Goal: Transaction & Acquisition: Purchase product/service

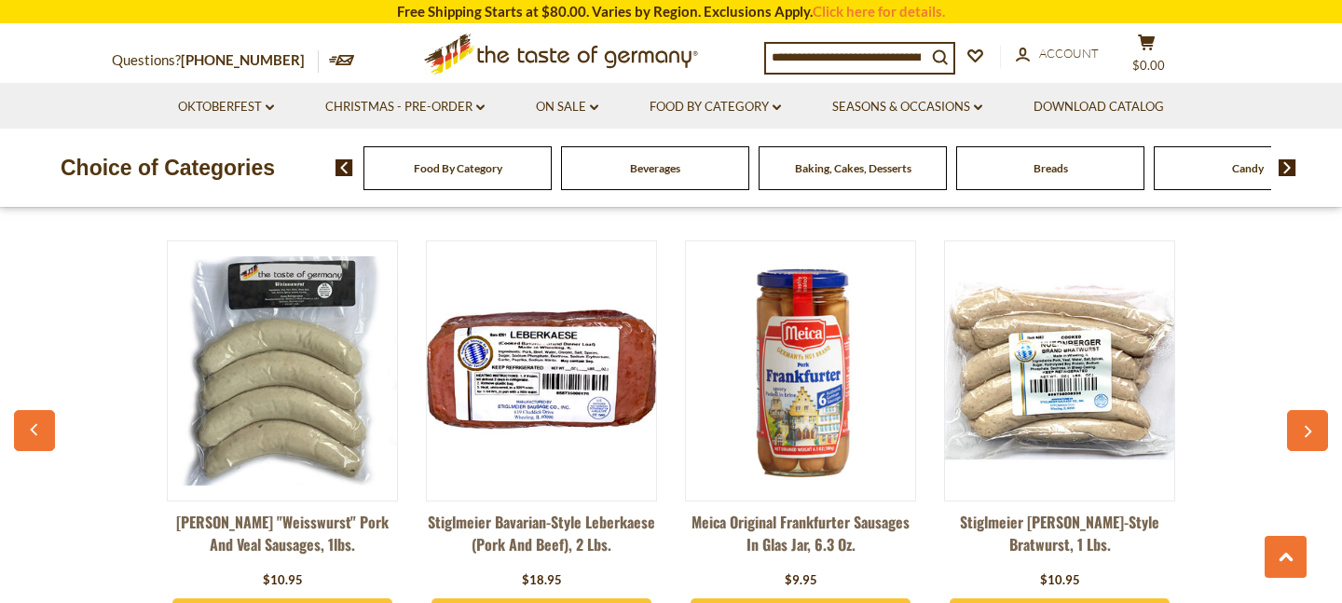
scroll to position [4975, 0]
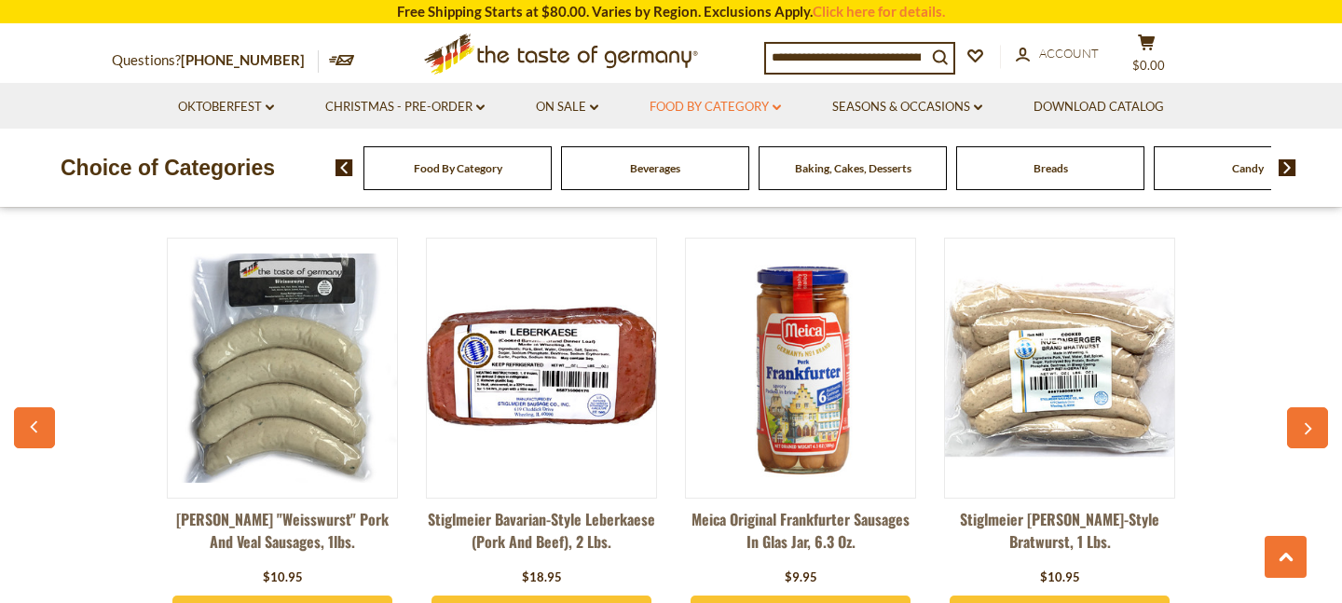
click at [699, 103] on link "Food By Category dropdown_arrow" at bounding box center [715, 107] width 131 height 21
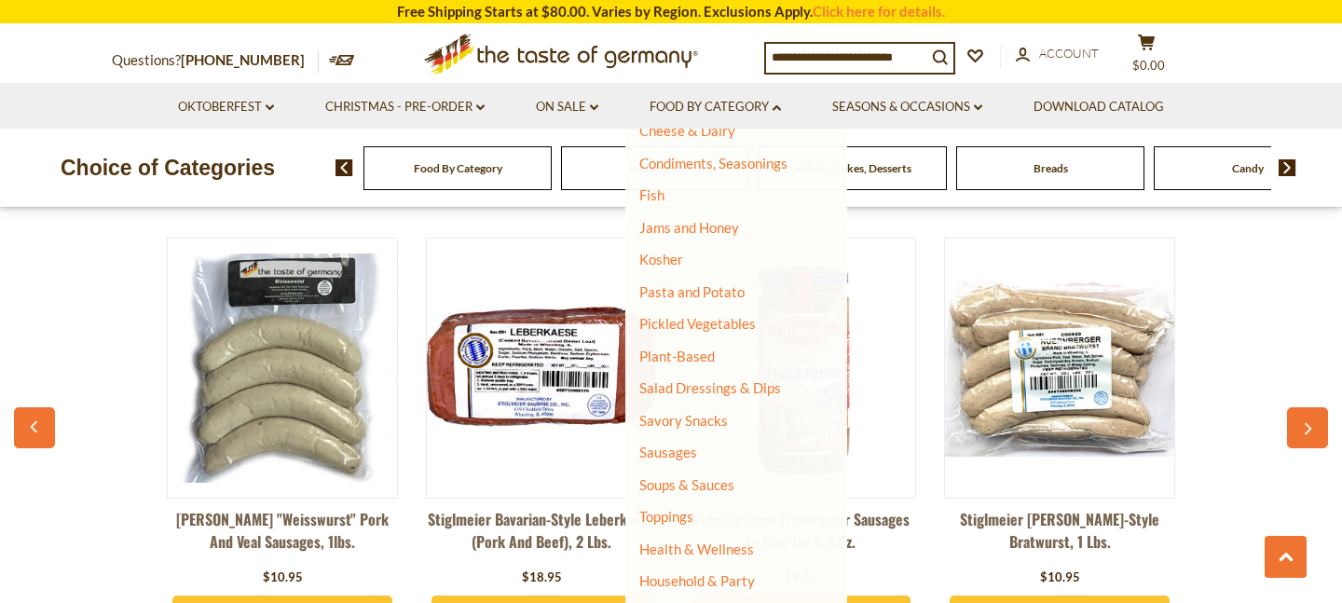
scroll to position [387, 0]
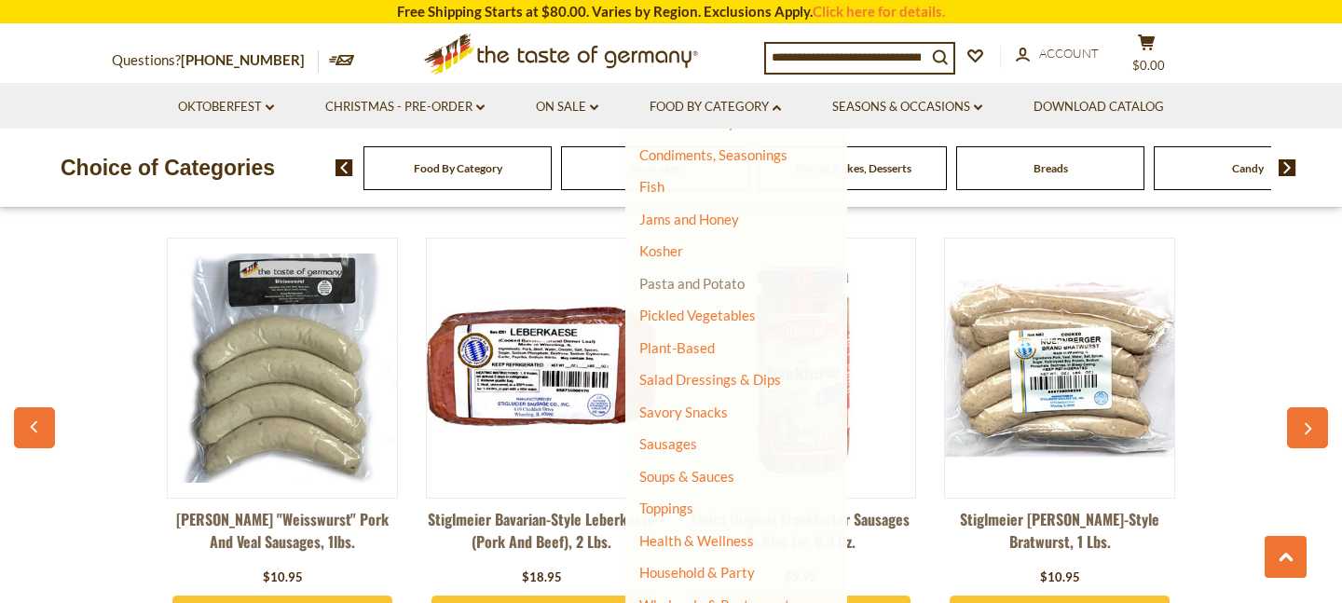
click at [684, 284] on link "Pasta and Potato" at bounding box center [691, 283] width 105 height 17
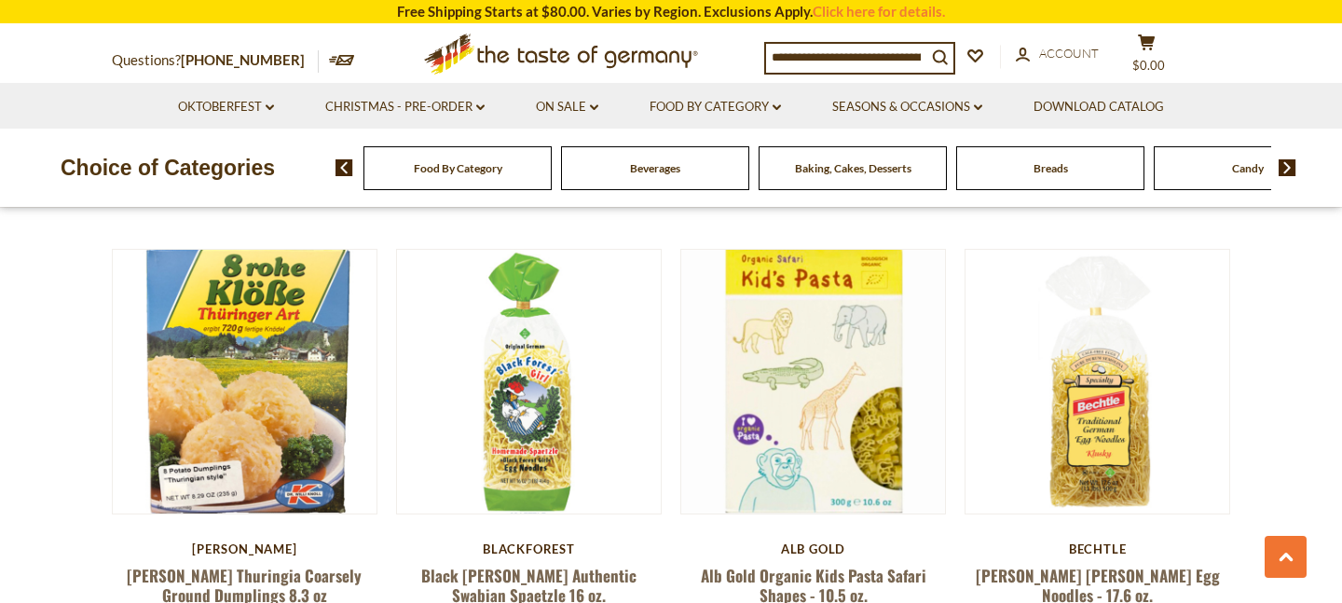
scroll to position [3236, 0]
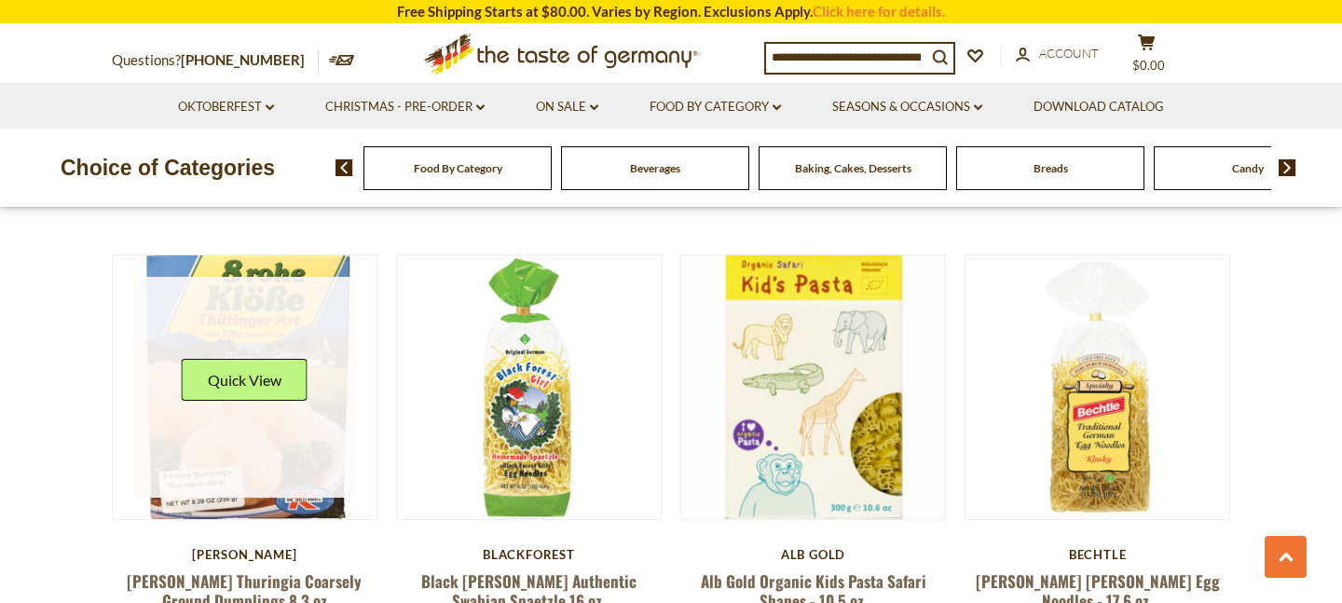
click at [266, 390] on link at bounding box center [245, 388] width 222 height 222
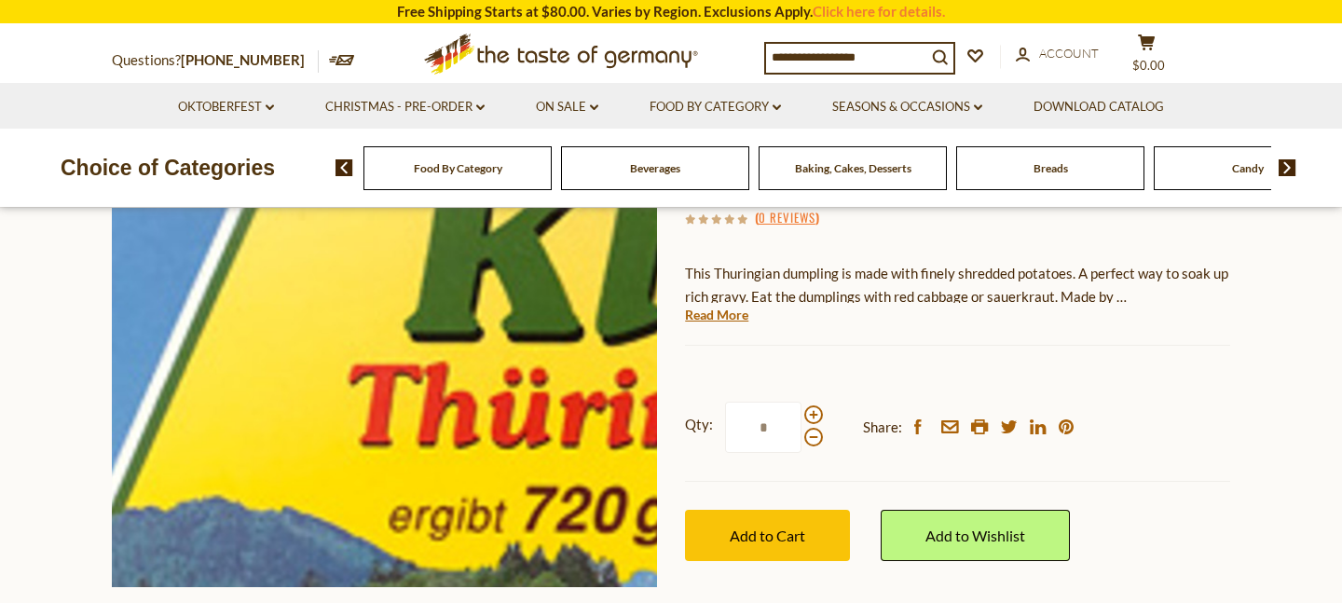
scroll to position [291, 0]
